Goal: Navigation & Orientation: Find specific page/section

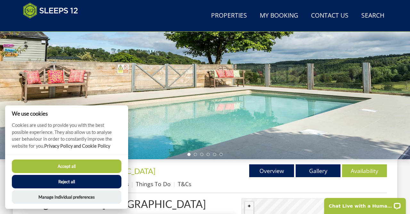
click at [99, 185] on button "Reject all" at bounding box center [67, 181] width 110 height 13
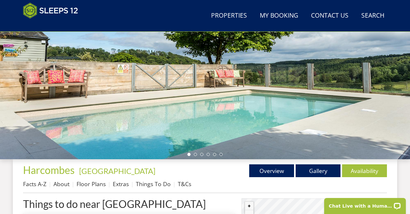
click at [95, 183] on div "Accept all Reject all" at bounding box center [67, 182] width 110 height 29
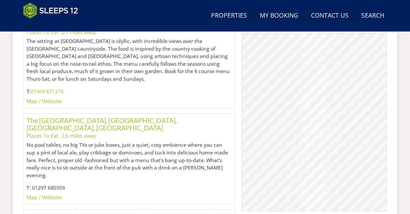
scroll to position [410, 0]
